Goal: Task Accomplishment & Management: Use online tool/utility

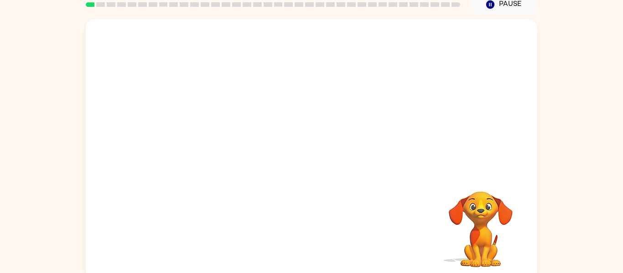
scroll to position [47, 0]
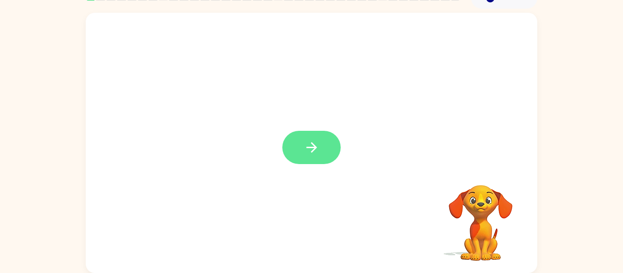
click at [310, 146] on icon "button" at bounding box center [312, 148] width 16 height 16
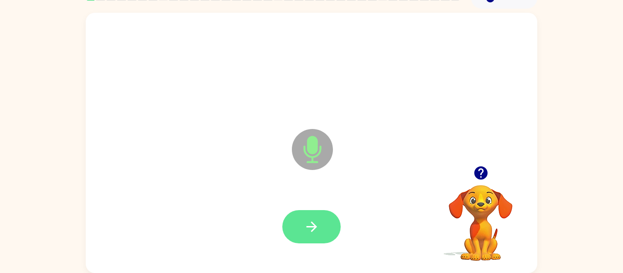
click at [304, 225] on icon "button" at bounding box center [312, 227] width 16 height 16
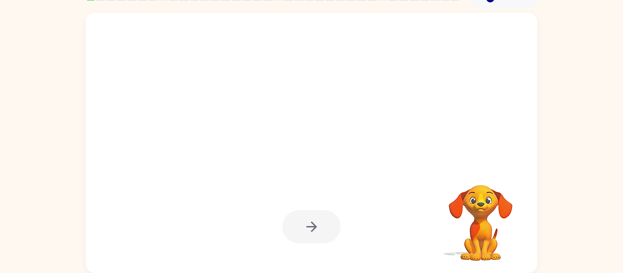
click at [379, 250] on div at bounding box center [311, 227] width 433 height 75
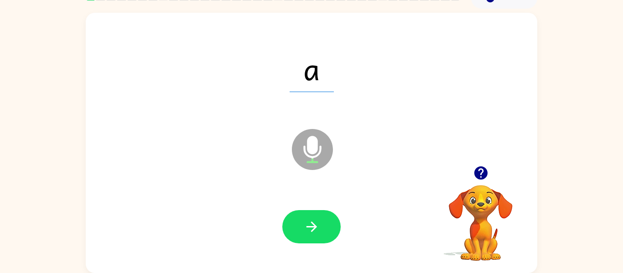
click at [379, 250] on div at bounding box center [311, 227] width 433 height 75
click at [328, 231] on button "button" at bounding box center [311, 226] width 58 height 33
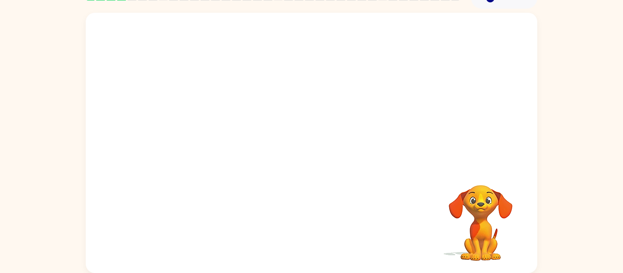
click at [328, 232] on div "Your browser must support playing .mp4 files to use Literably. Please try using…" at bounding box center [312, 143] width 452 height 261
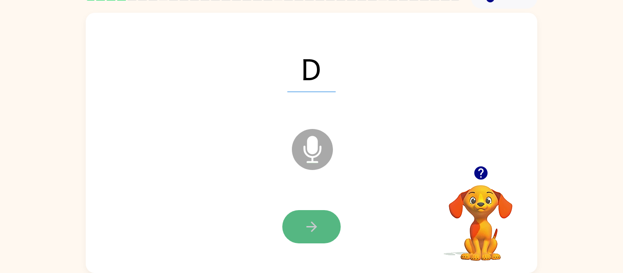
click at [316, 237] on button "button" at bounding box center [311, 226] width 58 height 33
click at [317, 215] on button "button" at bounding box center [311, 226] width 58 height 33
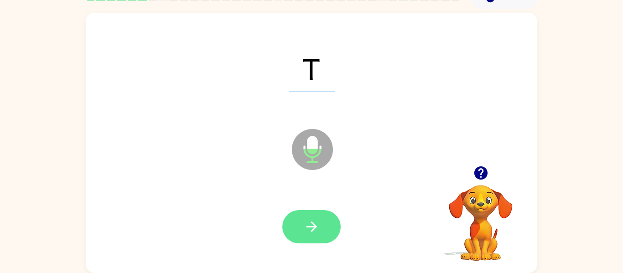
click at [316, 215] on button "button" at bounding box center [311, 226] width 58 height 33
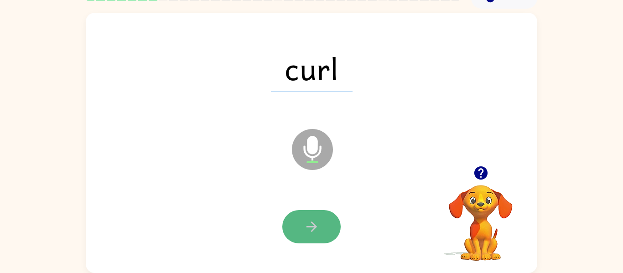
click at [312, 215] on button "button" at bounding box center [311, 226] width 58 height 33
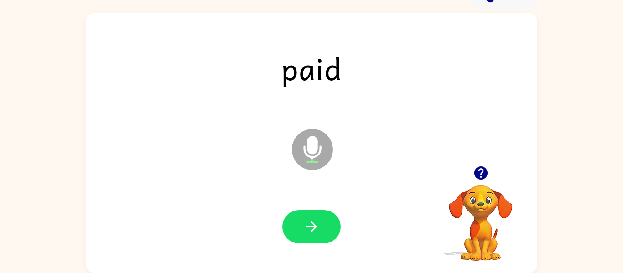
click at [312, 215] on button "button" at bounding box center [311, 226] width 58 height 33
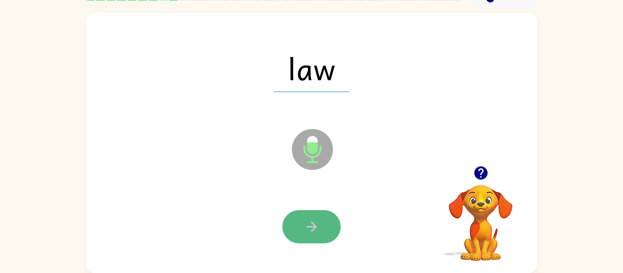
click at [309, 230] on icon "button" at bounding box center [312, 227] width 16 height 16
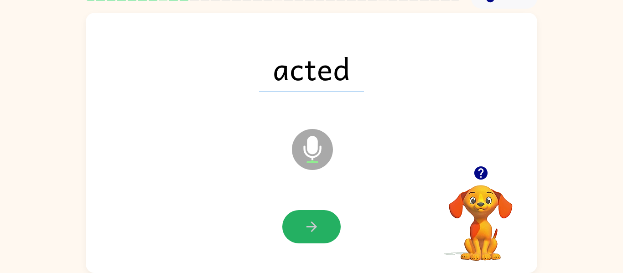
click at [309, 230] on icon "button" at bounding box center [312, 227] width 16 height 16
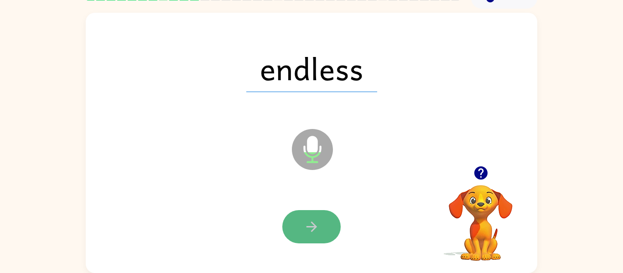
click at [314, 230] on icon "button" at bounding box center [312, 227] width 16 height 16
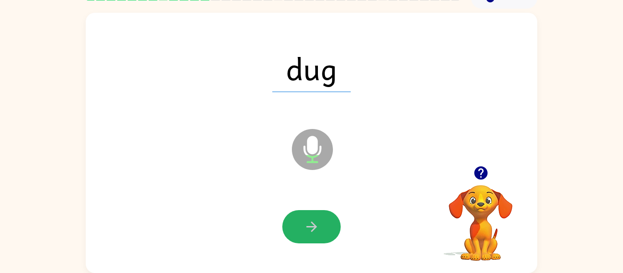
click at [314, 230] on icon "button" at bounding box center [312, 227] width 16 height 16
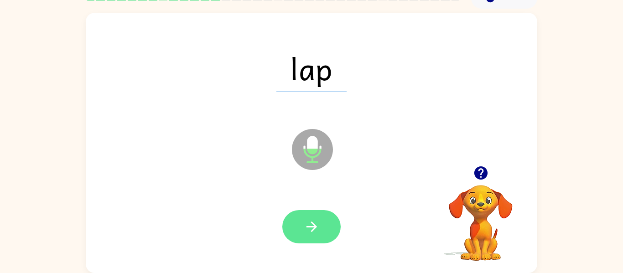
click at [314, 230] on icon "button" at bounding box center [312, 227] width 16 height 16
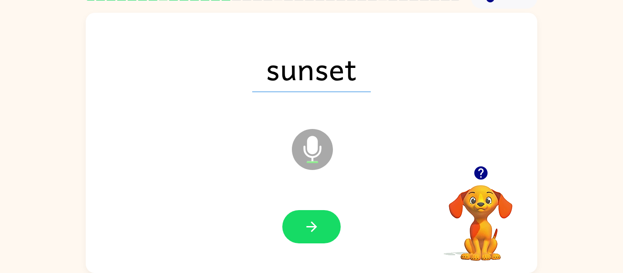
click at [314, 230] on icon "button" at bounding box center [312, 227] width 16 height 16
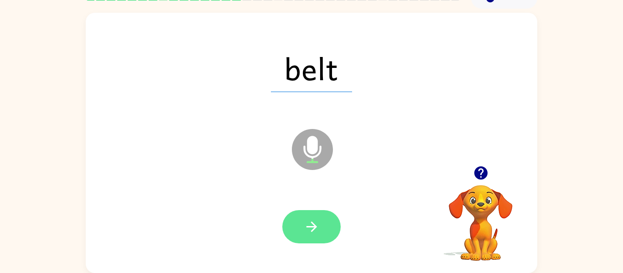
click at [309, 234] on icon "button" at bounding box center [312, 227] width 16 height 16
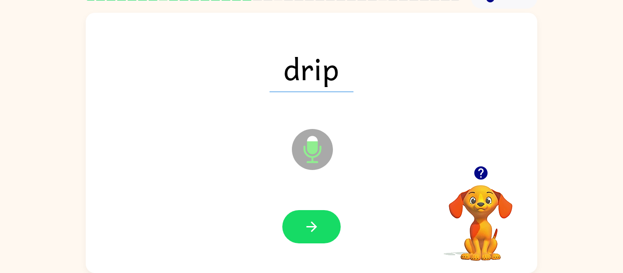
click at [309, 234] on icon "button" at bounding box center [312, 227] width 16 height 16
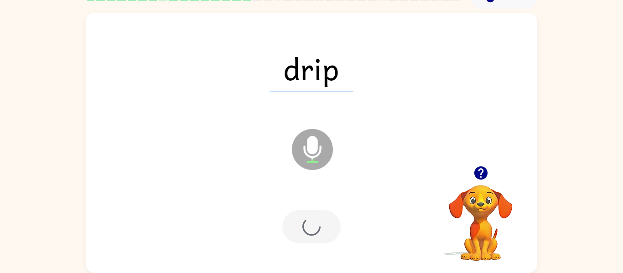
click at [309, 234] on div at bounding box center [311, 226] width 58 height 33
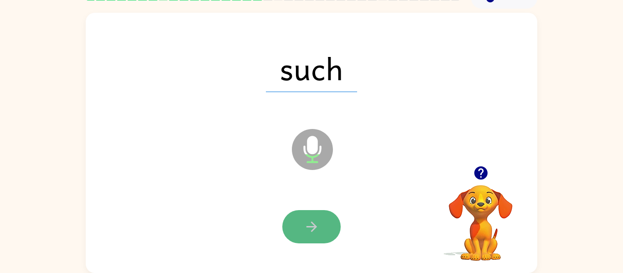
click at [303, 222] on button "button" at bounding box center [311, 226] width 58 height 33
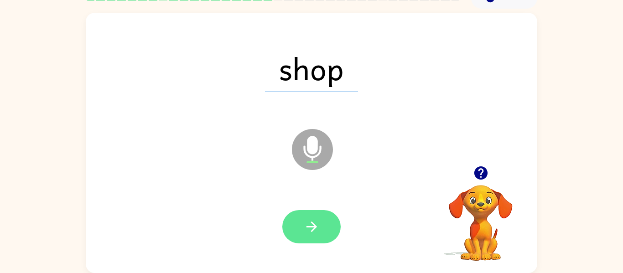
click at [311, 234] on icon "button" at bounding box center [312, 227] width 16 height 16
click at [311, 234] on div at bounding box center [311, 226] width 58 height 33
click at [304, 232] on icon "button" at bounding box center [312, 227] width 16 height 16
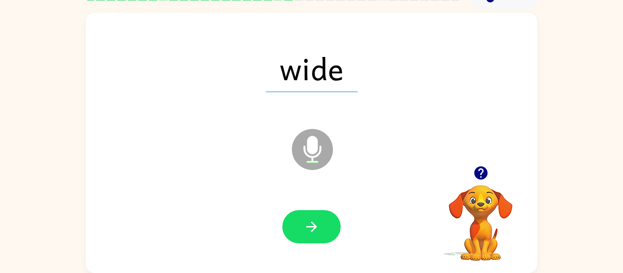
click at [304, 232] on icon "button" at bounding box center [312, 227] width 16 height 16
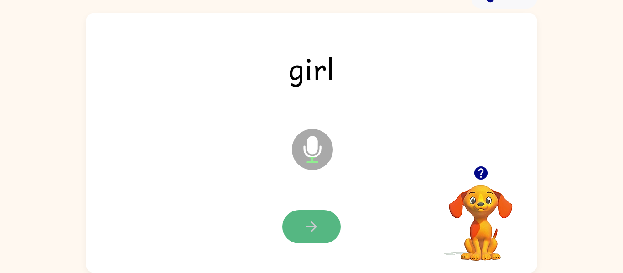
click at [285, 234] on button "button" at bounding box center [311, 226] width 58 height 33
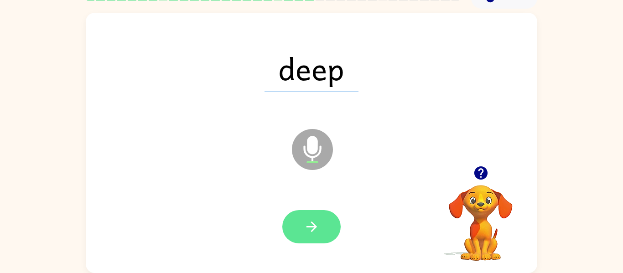
click at [309, 217] on button "button" at bounding box center [311, 226] width 58 height 33
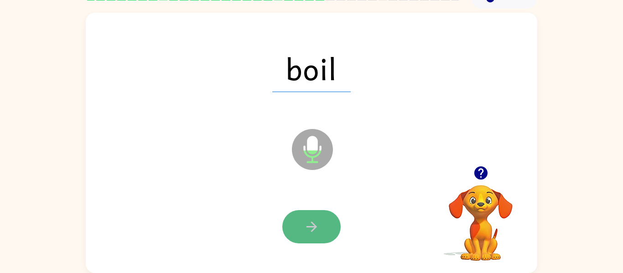
click at [311, 219] on button "button" at bounding box center [311, 226] width 58 height 33
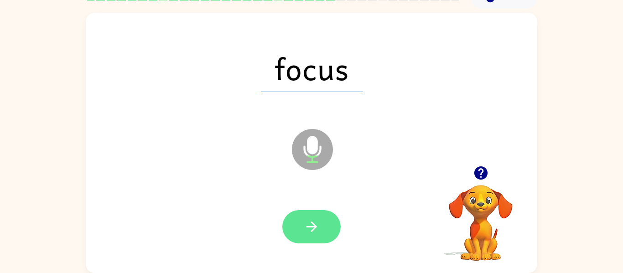
click at [305, 219] on icon "button" at bounding box center [312, 227] width 16 height 16
click at [307, 222] on icon "button" at bounding box center [312, 227] width 16 height 16
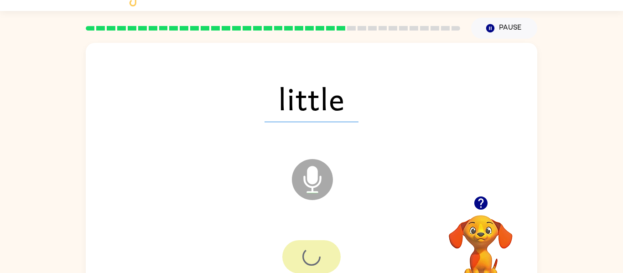
scroll to position [0, 0]
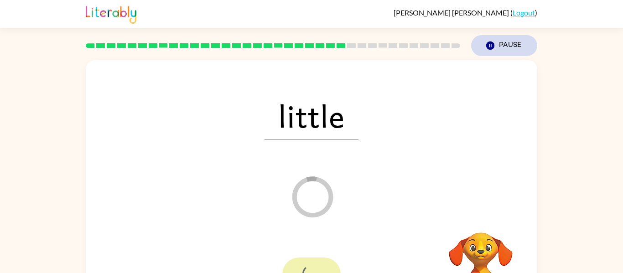
click at [507, 47] on button "Pause Pause" at bounding box center [504, 45] width 66 height 21
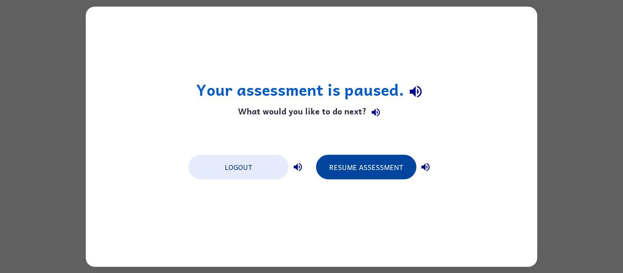
click at [370, 177] on button "Resume Assessment" at bounding box center [366, 167] width 100 height 25
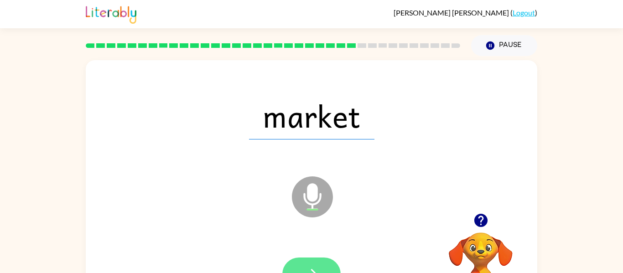
click at [302, 264] on button "button" at bounding box center [311, 274] width 58 height 33
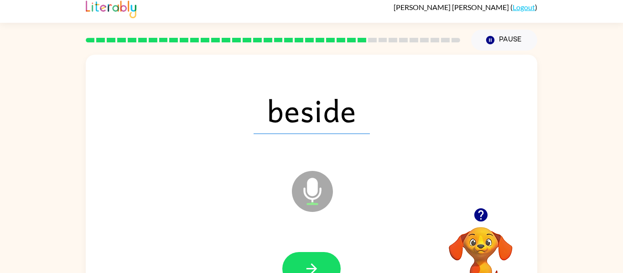
scroll to position [0, 0]
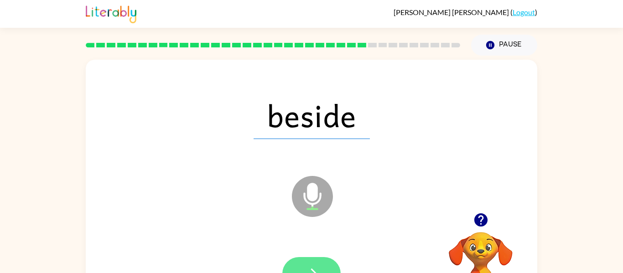
click at [320, 264] on button "button" at bounding box center [311, 273] width 58 height 33
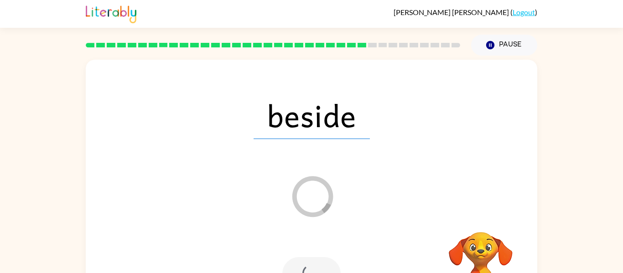
click at [326, 269] on div at bounding box center [311, 273] width 58 height 33
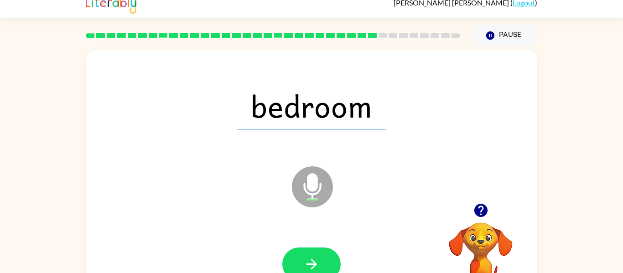
scroll to position [8, 0]
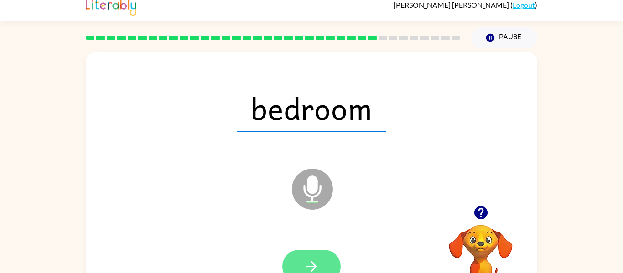
click at [316, 265] on icon "button" at bounding box center [312, 267] width 16 height 16
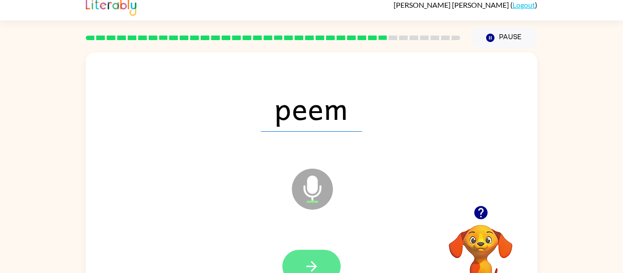
click at [311, 264] on icon "button" at bounding box center [312, 267] width 16 height 16
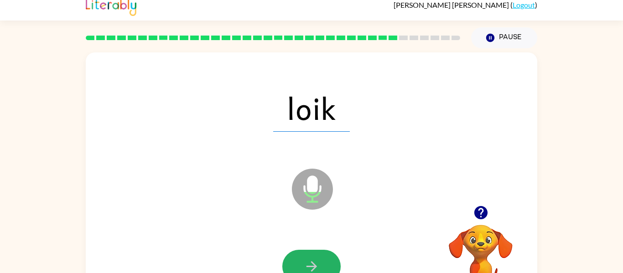
click at [311, 264] on icon "button" at bounding box center [312, 267] width 16 height 16
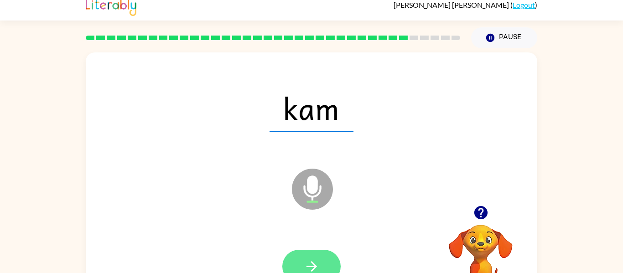
click at [313, 268] on icon "button" at bounding box center [312, 267] width 16 height 16
click at [310, 262] on icon "button" at bounding box center [312, 267] width 16 height 16
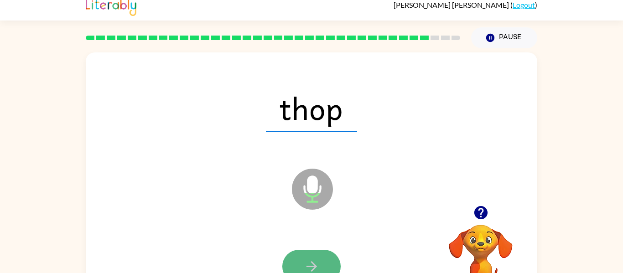
click at [307, 264] on icon "button" at bounding box center [312, 267] width 16 height 16
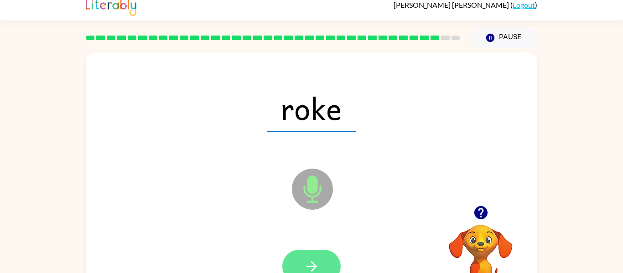
click at [300, 264] on button "button" at bounding box center [311, 266] width 58 height 33
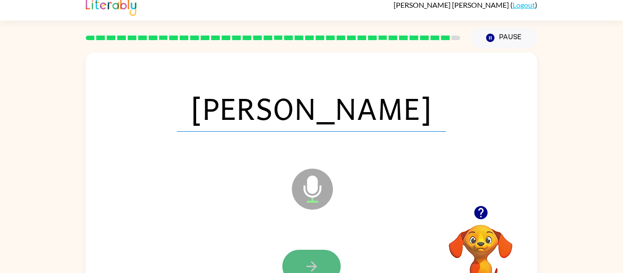
click at [299, 263] on button "button" at bounding box center [311, 266] width 58 height 33
